Goal: Information Seeking & Learning: Find contact information

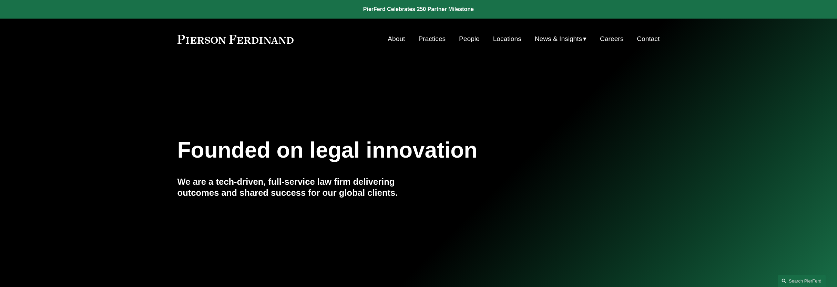
click at [513, 39] on link "Locations" at bounding box center [507, 38] width 28 height 13
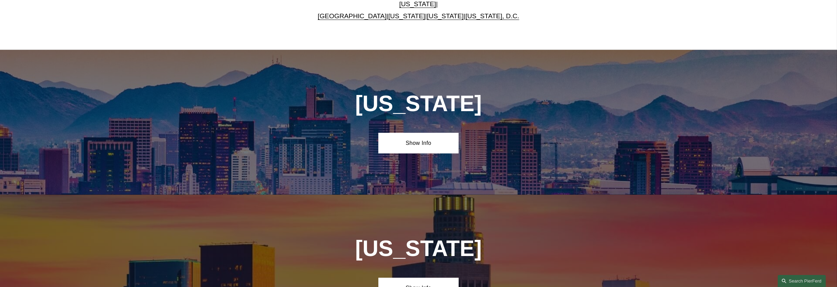
scroll to position [215, 0]
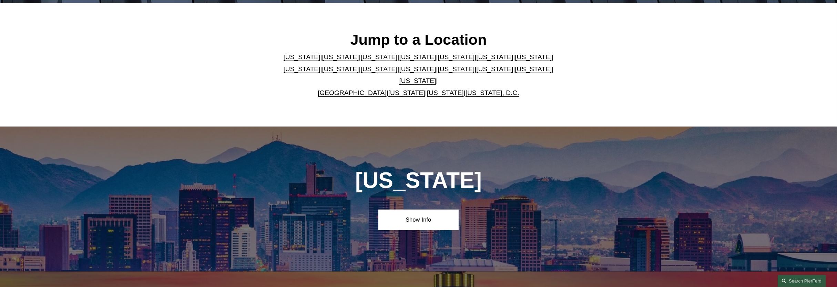
click at [365, 89] on link "[GEOGRAPHIC_DATA]" at bounding box center [352, 92] width 69 height 7
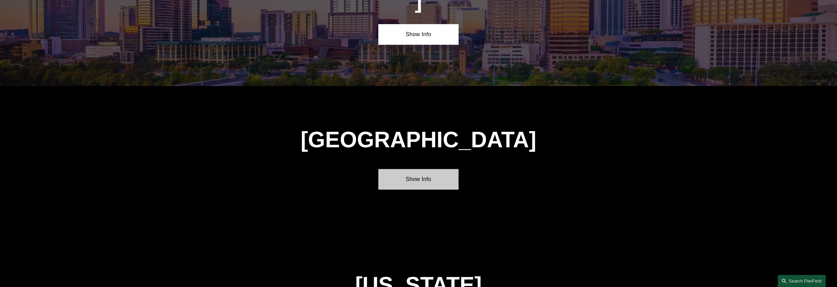
scroll to position [2514, 0]
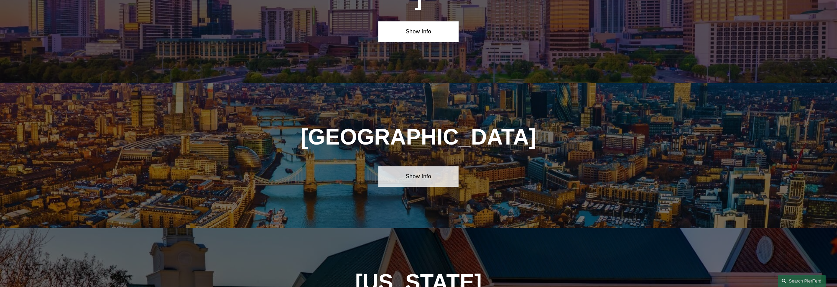
click at [395, 166] on link "Show Info" at bounding box center [418, 176] width 80 height 21
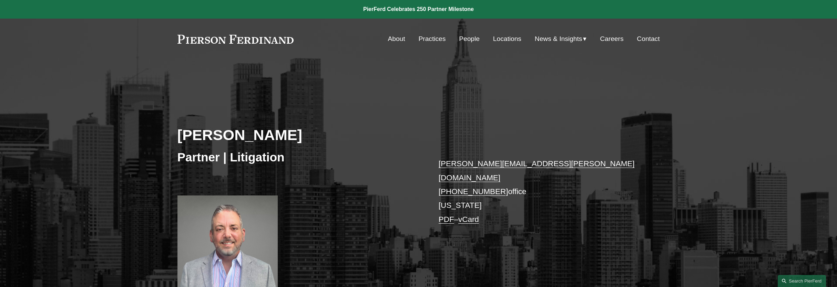
scroll to position [43, 0]
